Goal: Information Seeking & Learning: Understand process/instructions

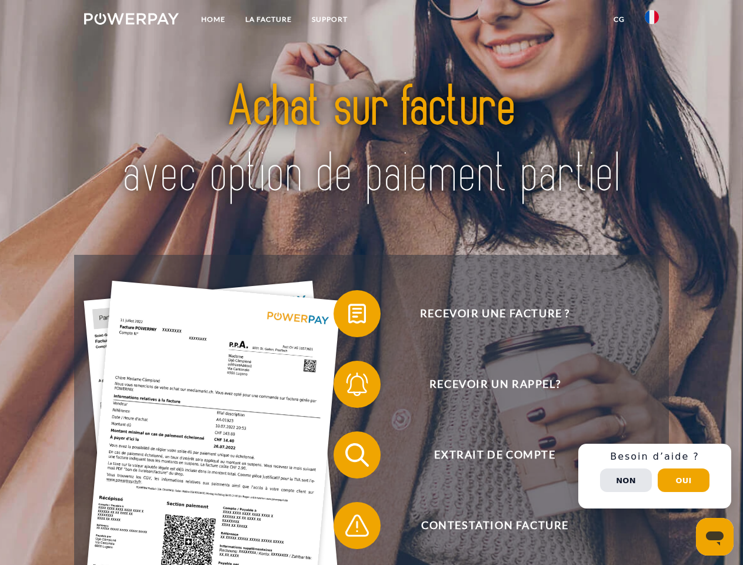
click at [131, 21] on img at bounding box center [131, 19] width 95 height 12
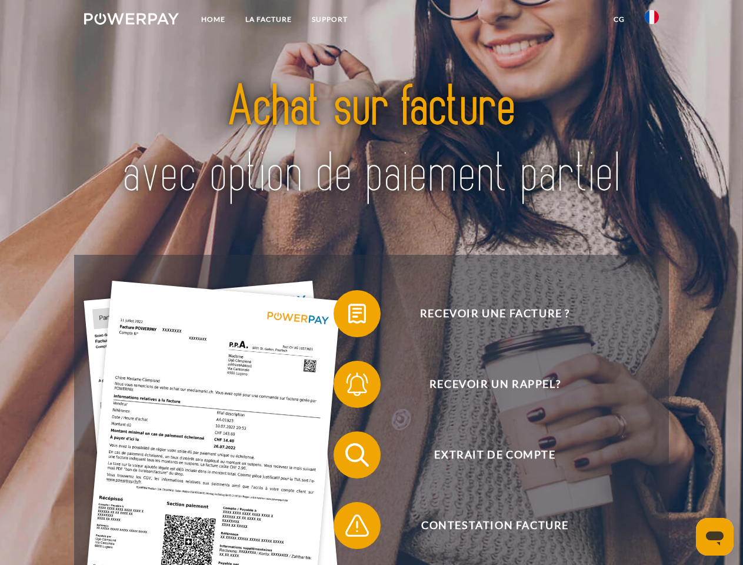
click at [652, 21] on img at bounding box center [652, 17] width 14 height 14
click at [619, 19] on link "CG" at bounding box center [619, 19] width 31 height 21
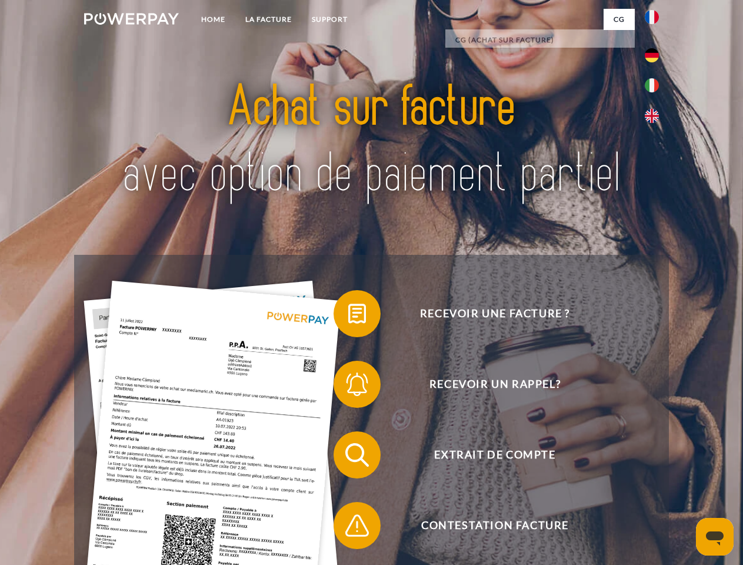
click at [348, 316] on span at bounding box center [339, 313] width 59 height 59
click at [348, 387] on span at bounding box center [339, 384] width 59 height 59
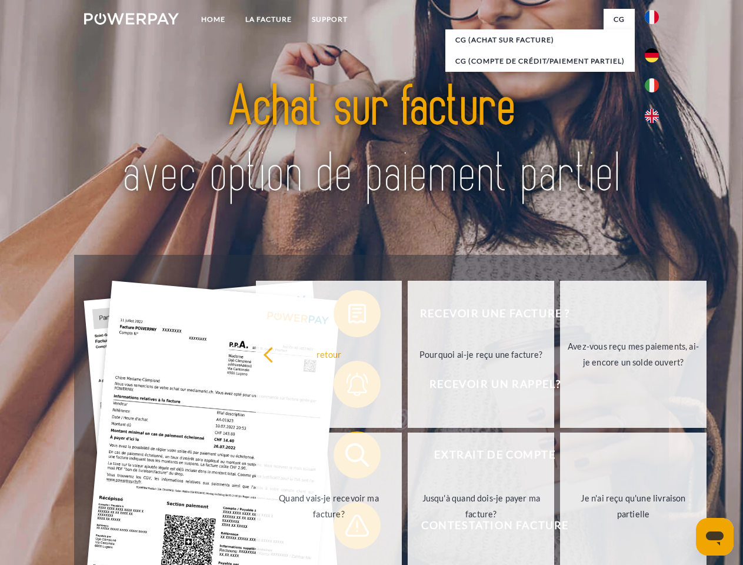
click at [408, 457] on link "Jusqu'à quand dois-je payer ma facture?" at bounding box center [481, 506] width 147 height 147
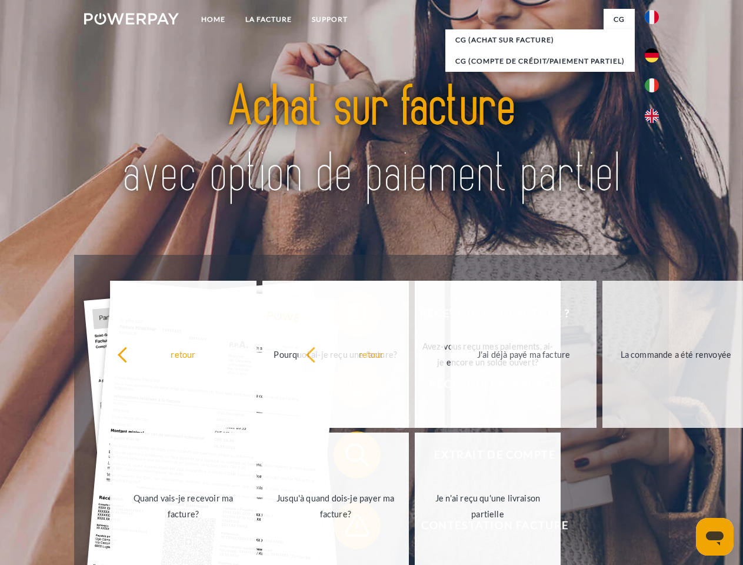
click at [348, 528] on span at bounding box center [339, 525] width 59 height 59
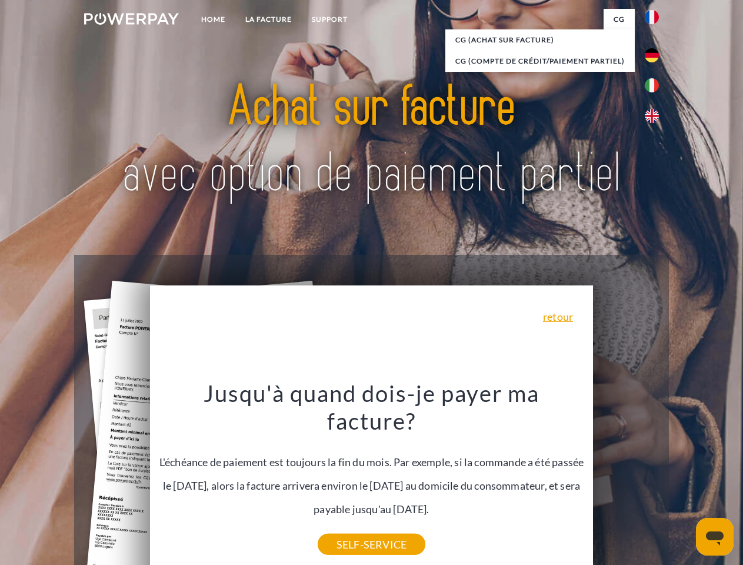
click at [655, 476] on div "Recevoir une facture ? Recevoir un rappel? Extrait de compte retour" at bounding box center [371, 490] width 594 height 471
click at [626, 478] on span "Extrait de compte" at bounding box center [495, 454] width 288 height 47
click at [684, 480] on header "Home LA FACTURE Support" at bounding box center [371, 406] width 743 height 813
